Goal: Task Accomplishment & Management: Use online tool/utility

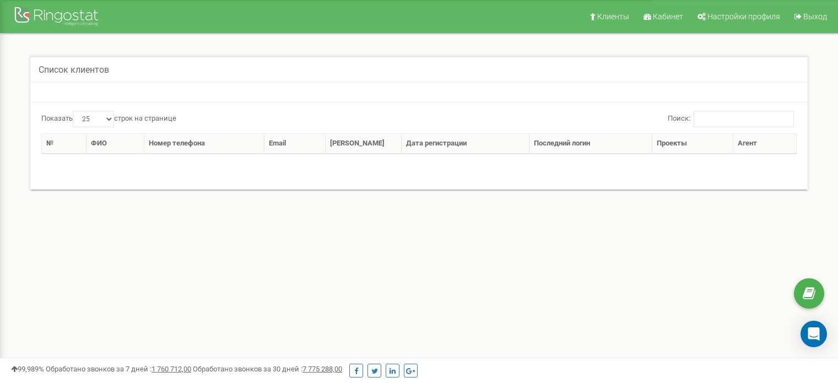
select select "25"
click at [684, 13] on span "Кабинет" at bounding box center [668, 16] width 30 height 9
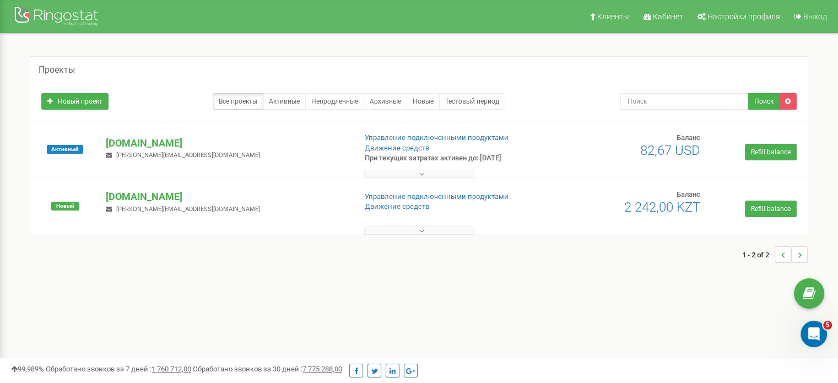
click at [421, 176] on icon at bounding box center [422, 174] width 5 height 8
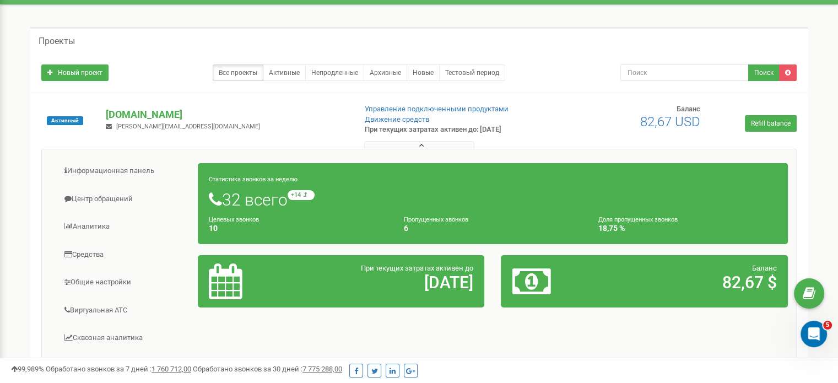
scroll to position [55, 0]
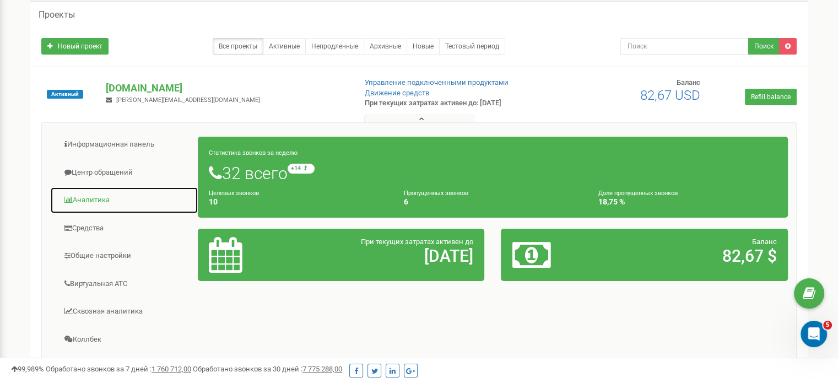
click at [82, 200] on link "Аналитика" at bounding box center [124, 200] width 148 height 27
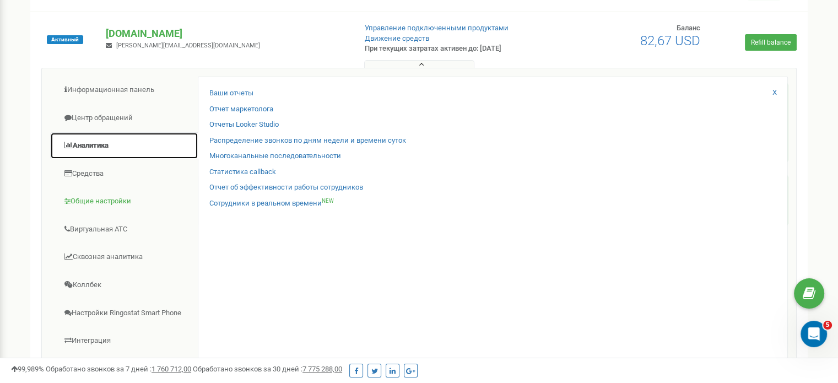
scroll to position [110, 0]
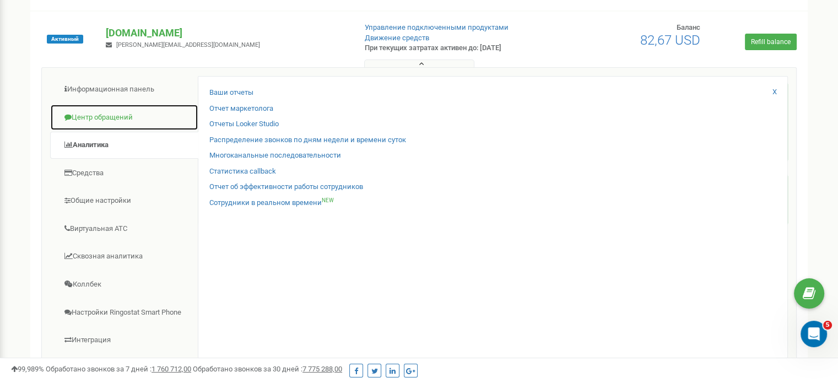
click at [120, 121] on link "Центр обращений" at bounding box center [124, 117] width 148 height 27
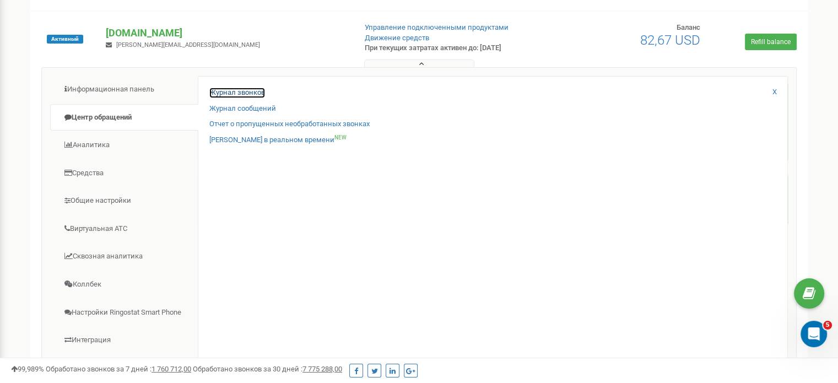
click at [257, 93] on link "Журнал звонков" at bounding box center [237, 93] width 56 height 10
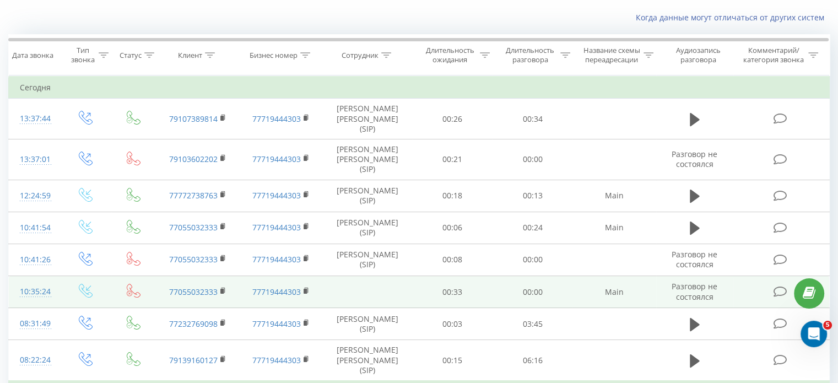
scroll to position [55, 0]
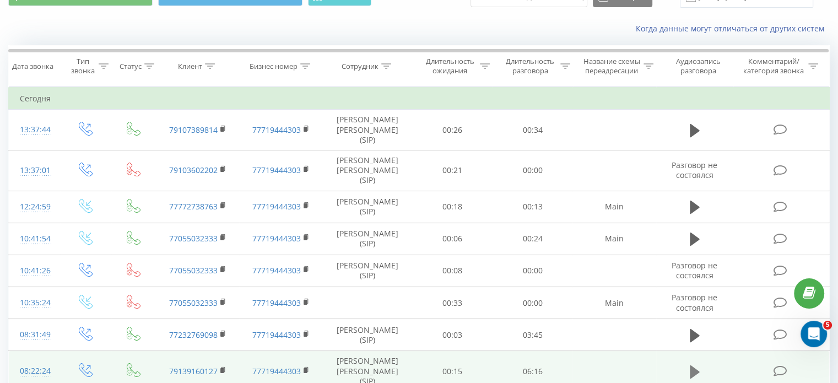
click at [691, 365] on icon at bounding box center [695, 371] width 10 height 13
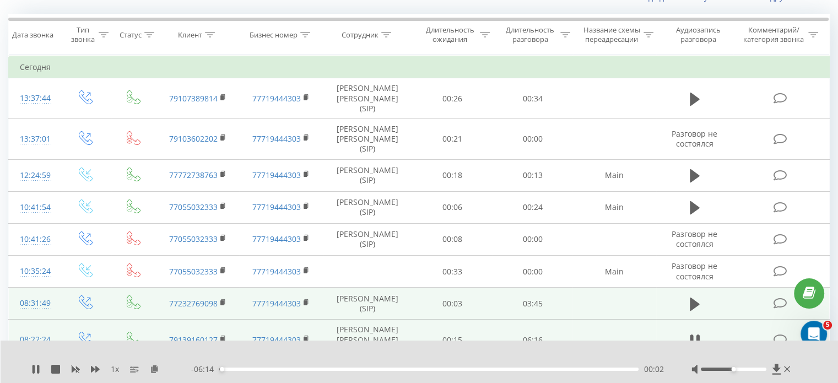
scroll to position [110, 0]
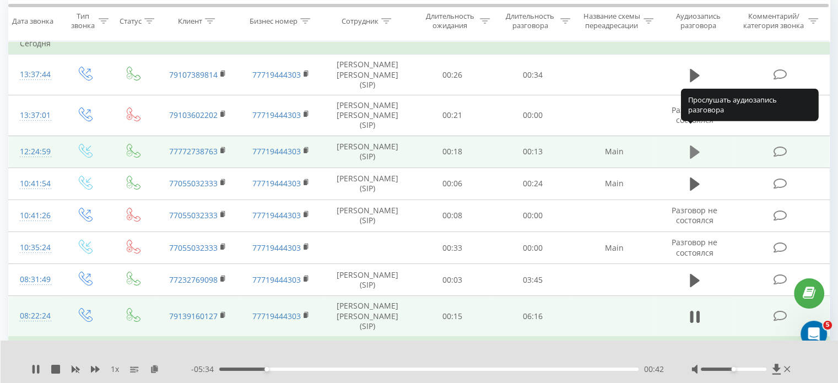
click at [693, 146] on icon at bounding box center [695, 152] width 10 height 13
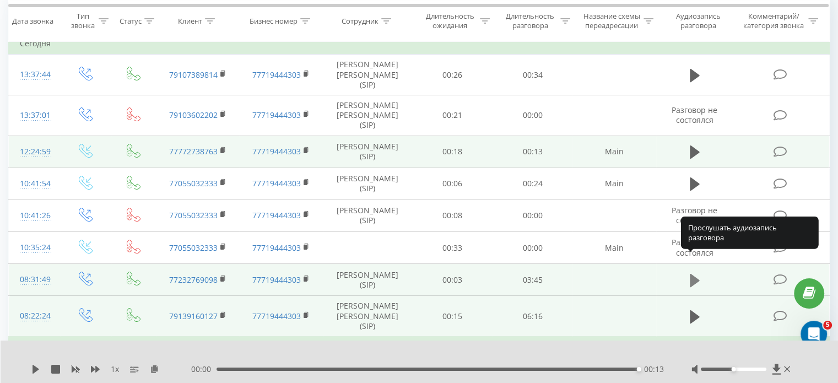
click at [697, 274] on icon at bounding box center [695, 280] width 10 height 13
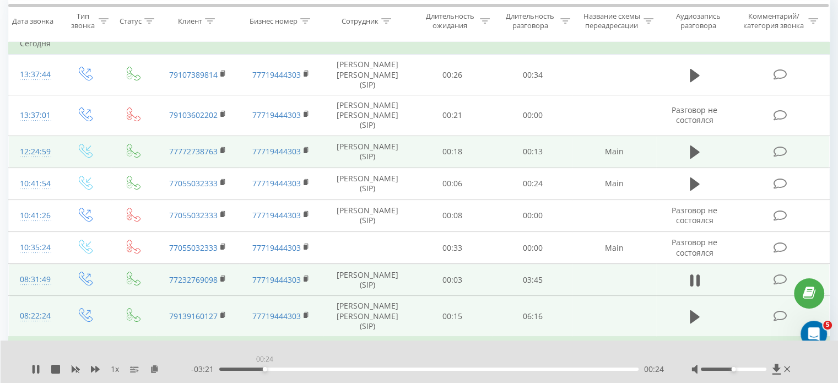
click at [265, 370] on div "00:24" at bounding box center [429, 369] width 420 height 3
click at [714, 369] on div at bounding box center [734, 369] width 66 height 3
click at [693, 273] on icon at bounding box center [695, 280] width 10 height 15
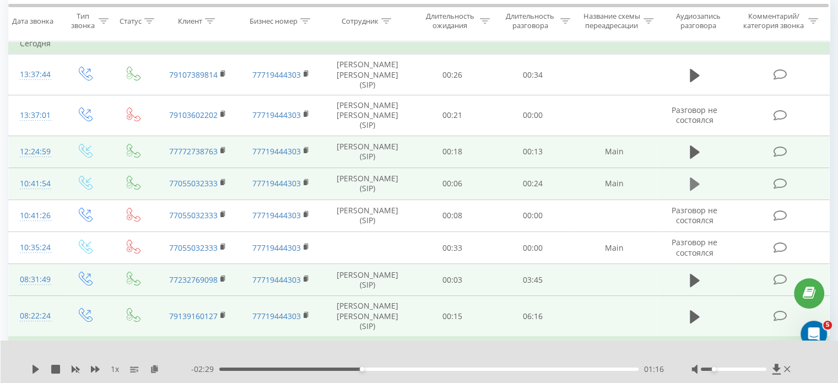
click at [694, 178] on icon at bounding box center [695, 184] width 10 height 13
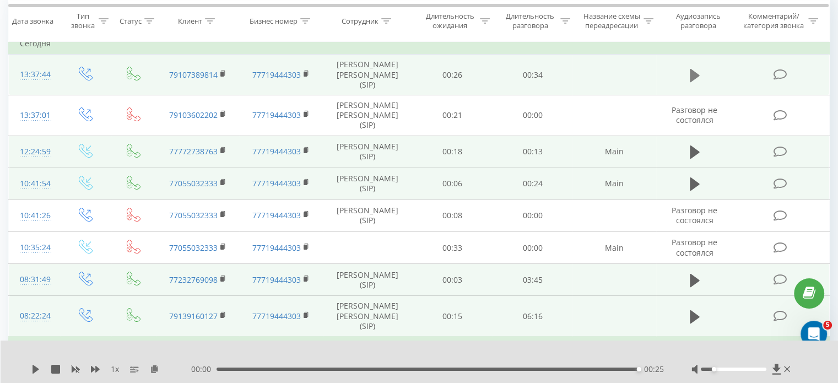
click at [695, 70] on icon at bounding box center [695, 74] width 10 height 13
click at [482, 368] on div "00:15" at bounding box center [429, 369] width 420 height 3
click at [549, 369] on div "00:22" at bounding box center [429, 369] width 420 height 3
drag, startPoint x: 53, startPoint y: 368, endPoint x: 128, endPoint y: 346, distance: 77.6
click at [55, 368] on icon at bounding box center [55, 369] width 9 height 9
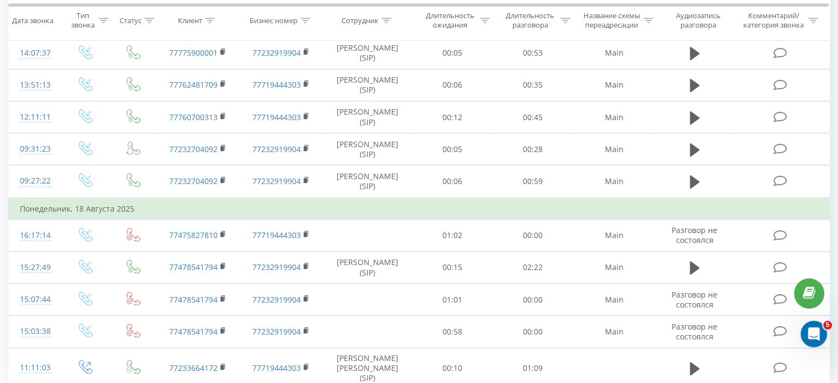
scroll to position [760, 0]
